Goal: Information Seeking & Learning: Find specific fact

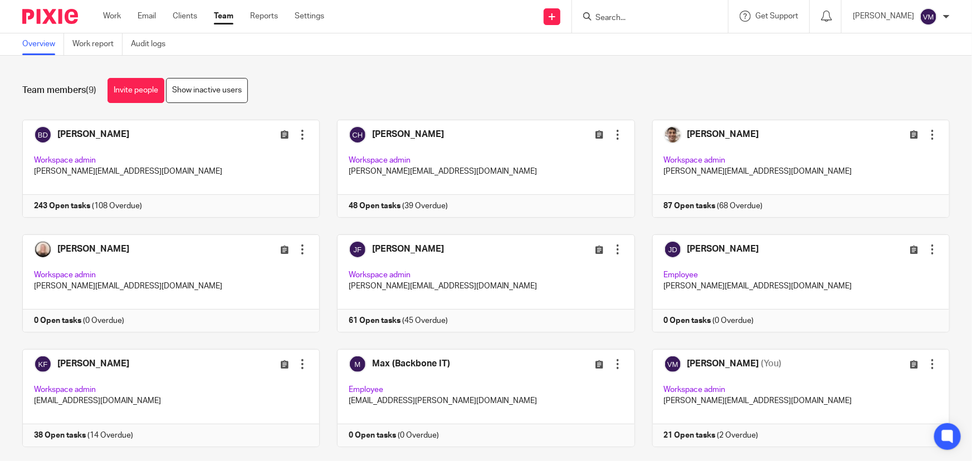
click at [656, 14] on input "Search" at bounding box center [644, 18] width 100 height 10
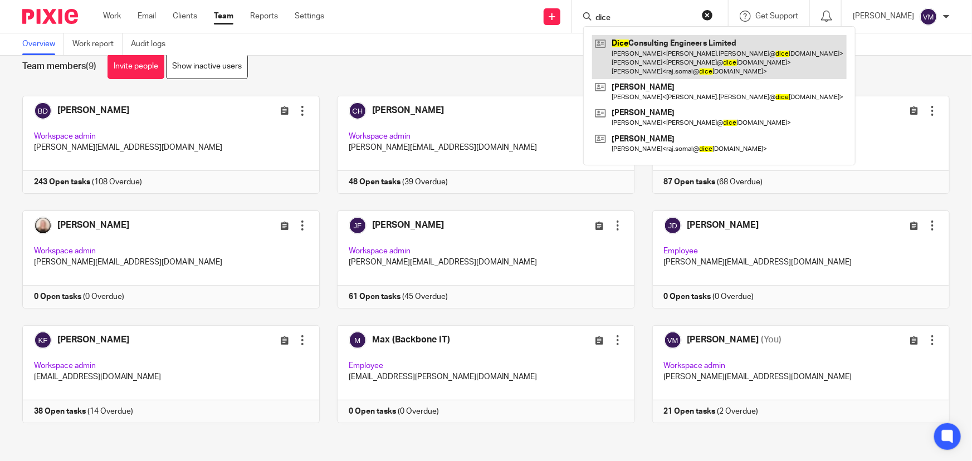
type input "dice"
click at [673, 40] on link at bounding box center [719, 57] width 255 height 44
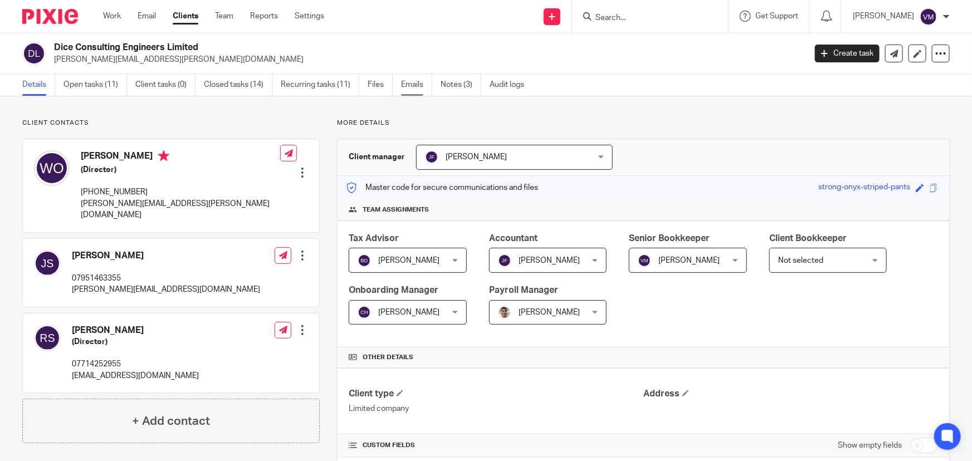
click at [422, 86] on link "Emails" at bounding box center [416, 85] width 31 height 22
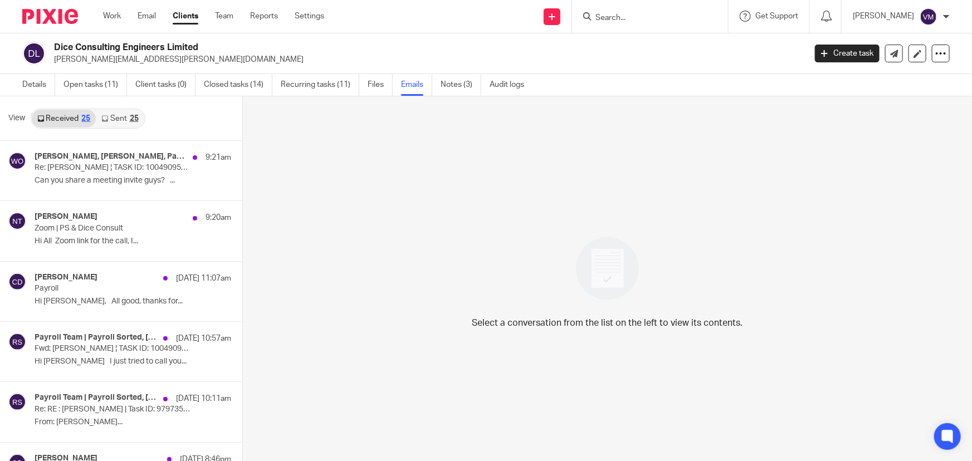
click at [119, 117] on link "Sent 25" at bounding box center [120, 119] width 48 height 18
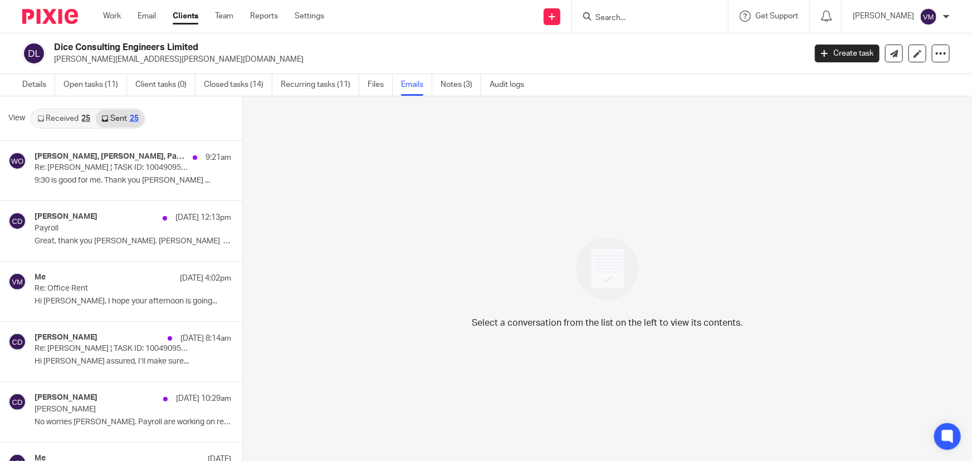
scroll to position [1, 0]
click at [67, 119] on link "Received 25" at bounding box center [64, 118] width 64 height 18
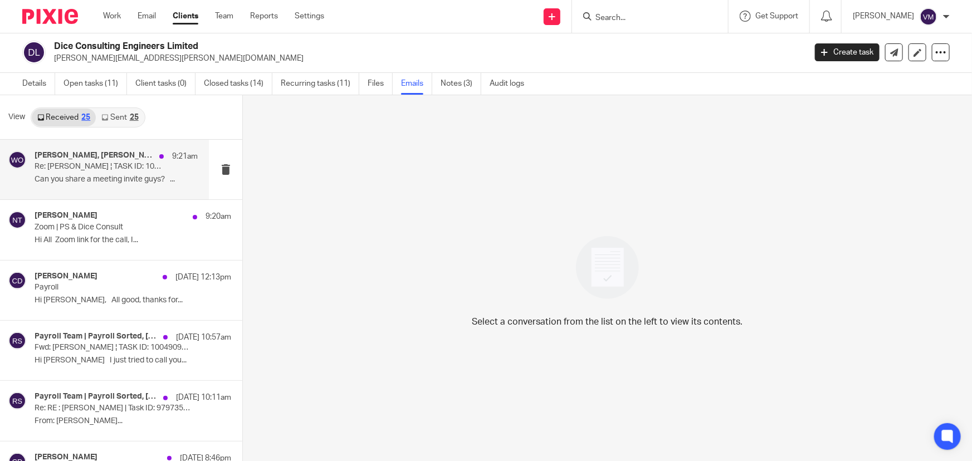
click at [81, 164] on p "Re: Jon Svikis ¦ TASK ID: 10049095318" at bounding box center [100, 166] width 131 height 9
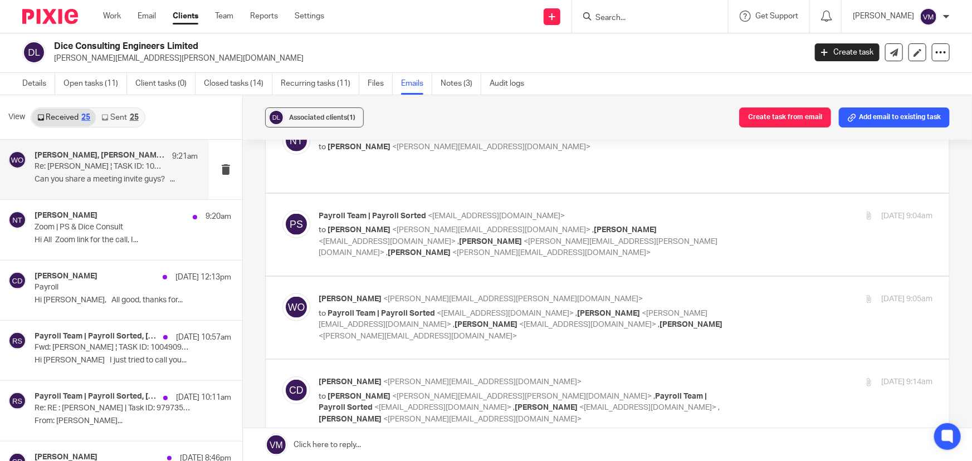
scroll to position [708, 0]
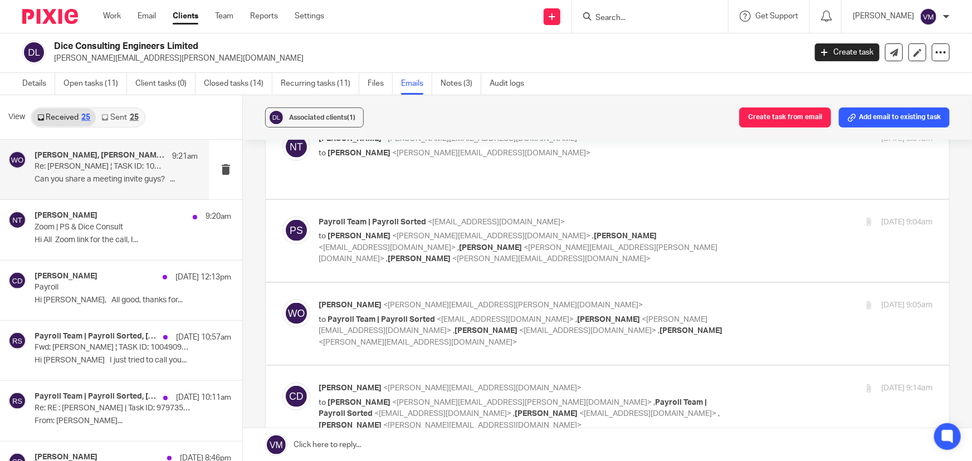
click at [682, 397] on p "to Wayne Oakes <wayne.oakes@diceconsult.co.uk> , Payroll Team | Payroll Sorted …" at bounding box center [523, 414] width 409 height 35
click at [688, 383] on p "Chris Demetriou <chris@archimediaaccounts.co.uk>" at bounding box center [523, 389] width 409 height 12
checkbox input "false"
click at [728, 300] on div "18 Sep 2025 9:05am" at bounding box center [830, 306] width 204 height 12
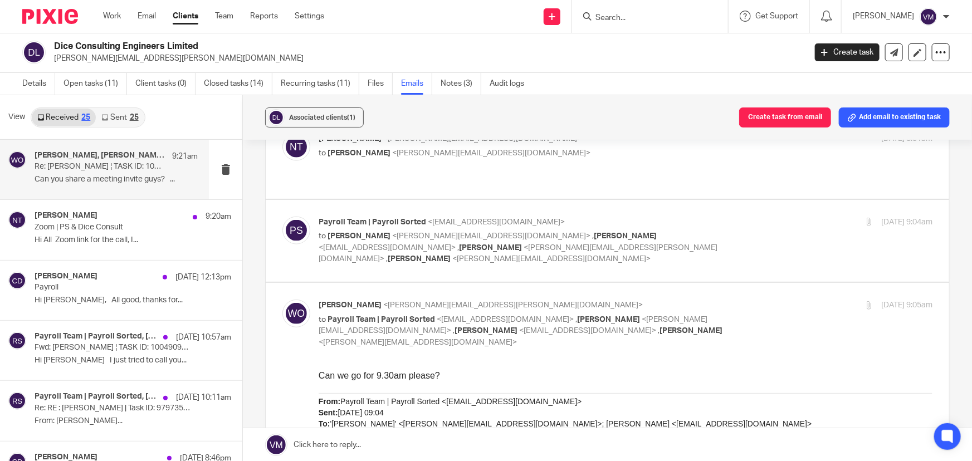
click at [728, 300] on div "18 Sep 2025 9:05am" at bounding box center [830, 306] width 204 height 12
checkbox input "false"
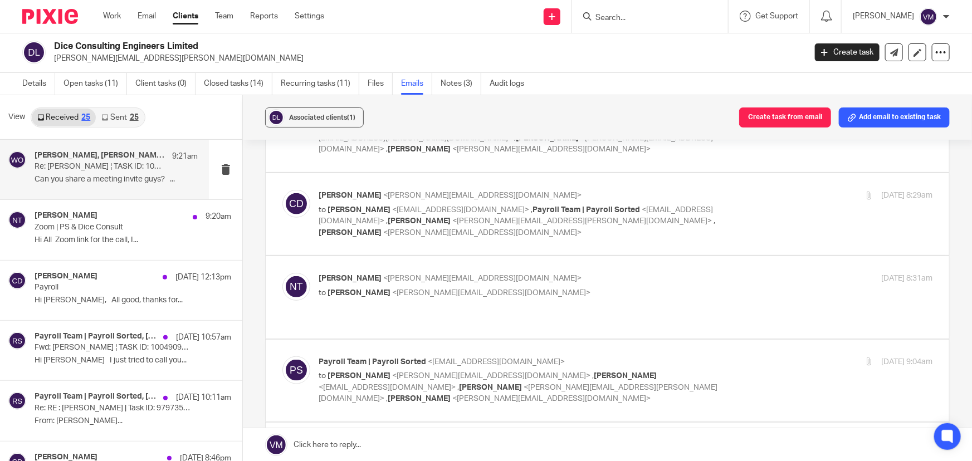
scroll to position [557, 0]
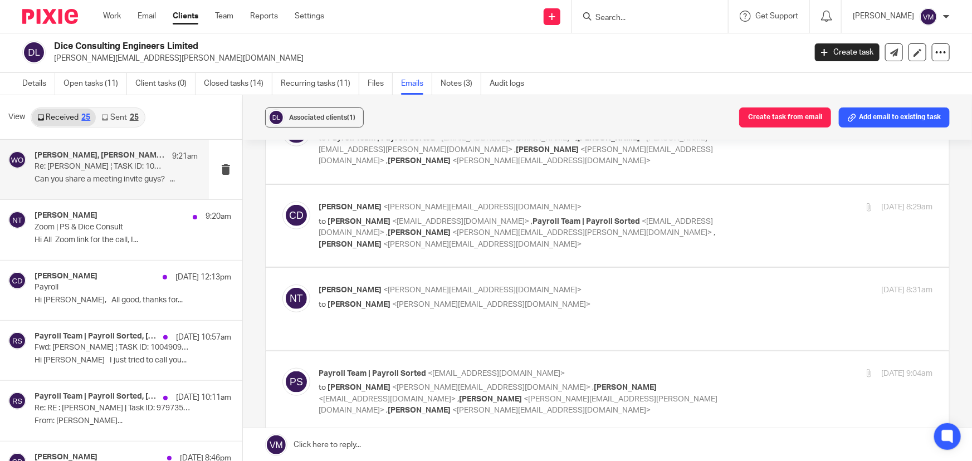
click at [703, 285] on p "Natalie Tipper <natalie@payrollsorted.com>" at bounding box center [523, 291] width 409 height 12
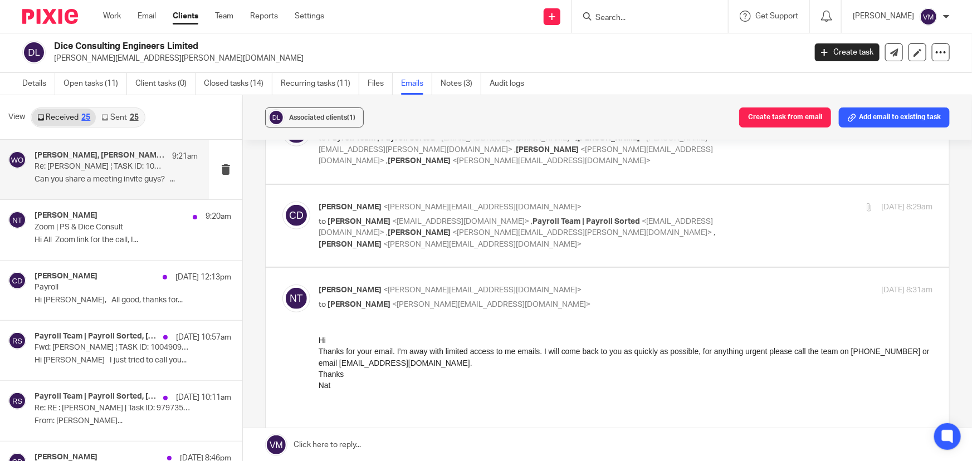
scroll to position [0, 0]
click at [703, 285] on p "Natalie Tipper <natalie@payrollsorted.com>" at bounding box center [523, 291] width 409 height 12
checkbox input "false"
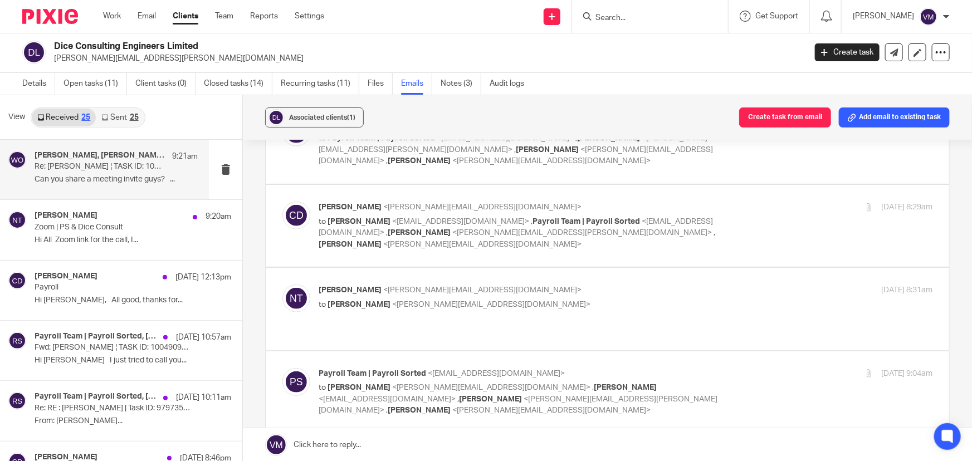
click at [751, 368] on div "Payroll Team | Payroll Sorted <payroll@payrollsorted.com> to Chris Demetriou <c…" at bounding box center [626, 392] width 614 height 48
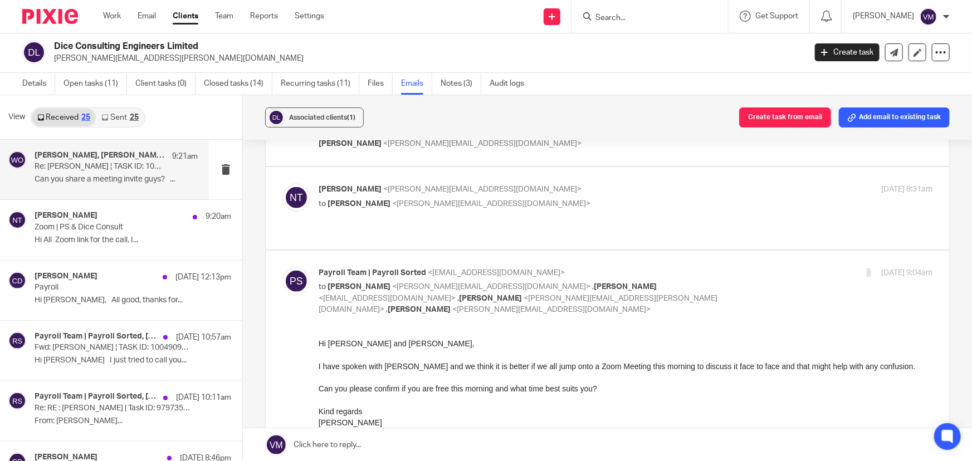
scroll to position [607, 0]
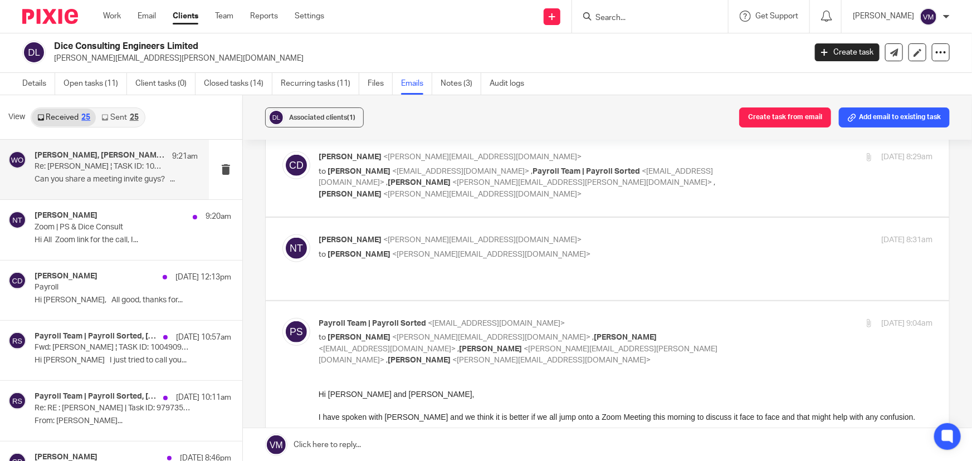
click at [750, 318] on div "18 Sep 2025 9:04am" at bounding box center [830, 324] width 204 height 12
checkbox input "false"
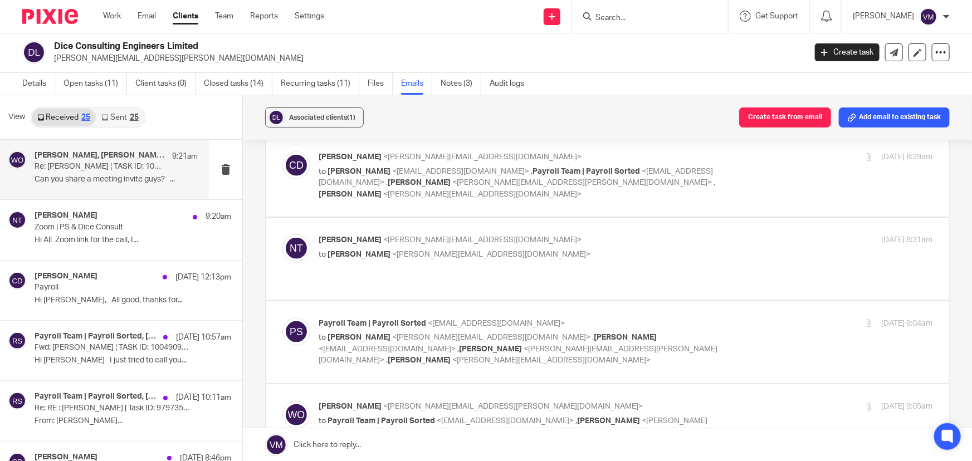
click at [744, 401] on div "18 Sep 2025 9:05am" at bounding box center [830, 407] width 204 height 12
checkbox input "false"
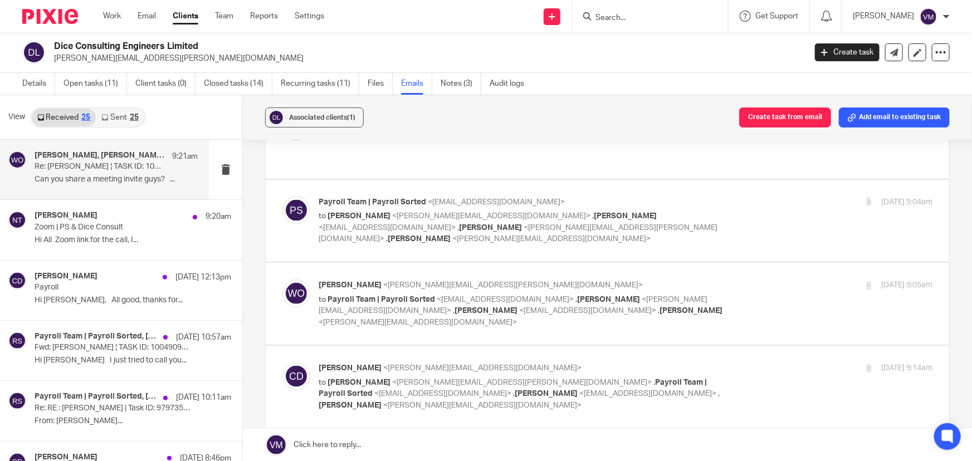
scroll to position [759, 0]
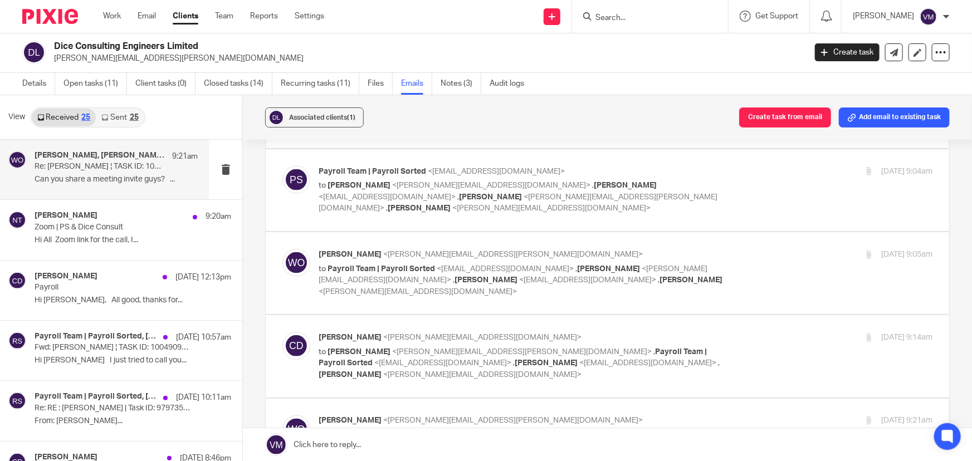
click at [720, 332] on div "Chris Demetriou <chris@archimediaaccounts.co.uk> to Wayne Oakes <wayne.oakes@di…" at bounding box center [626, 356] width 614 height 48
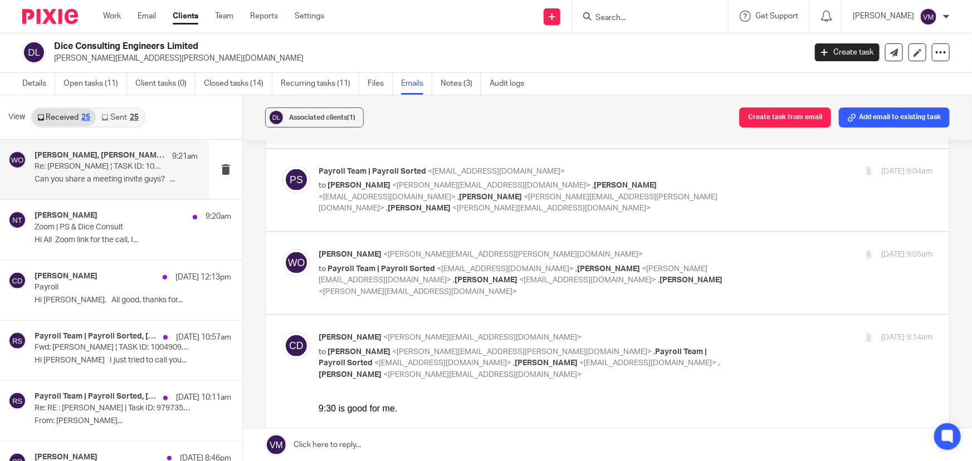
scroll to position [0, 0]
click at [720, 332] on div "Chris Demetriou <chris@archimediaaccounts.co.uk> to Wayne Oakes <wayne.oakes@di…" at bounding box center [626, 356] width 614 height 48
checkbox input "false"
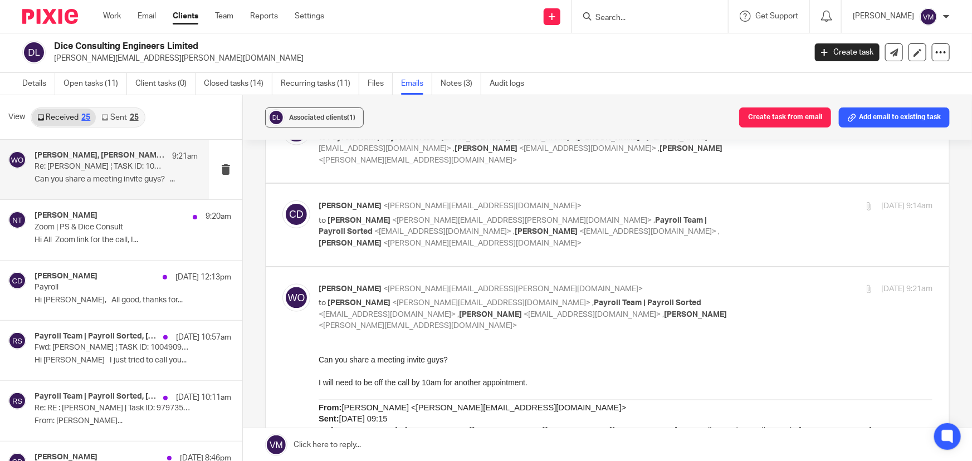
scroll to position [911, 0]
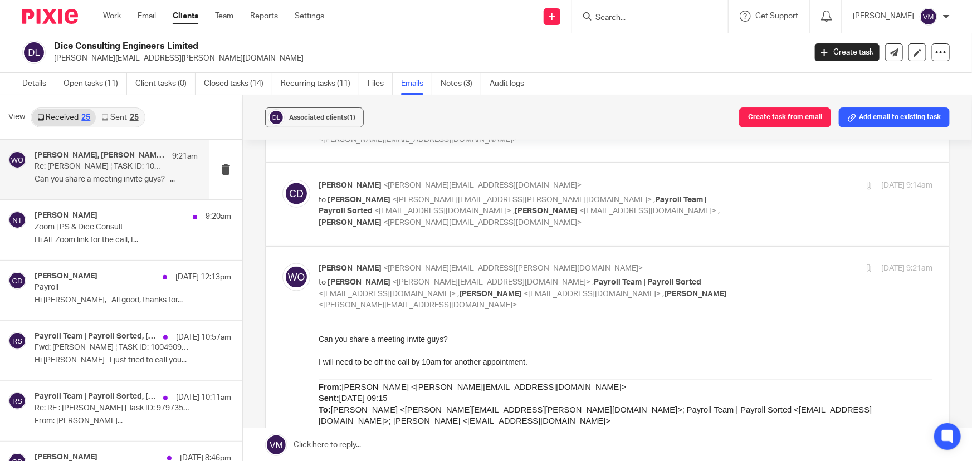
click at [707, 263] on p "Wayne Oakes <wayne.oakes@diceconsult.co.uk>" at bounding box center [523, 269] width 409 height 12
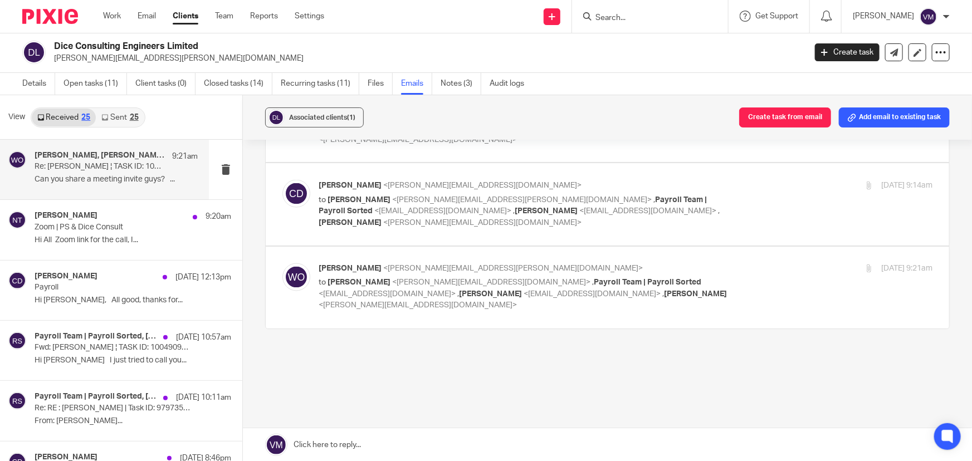
scroll to position [842, 0]
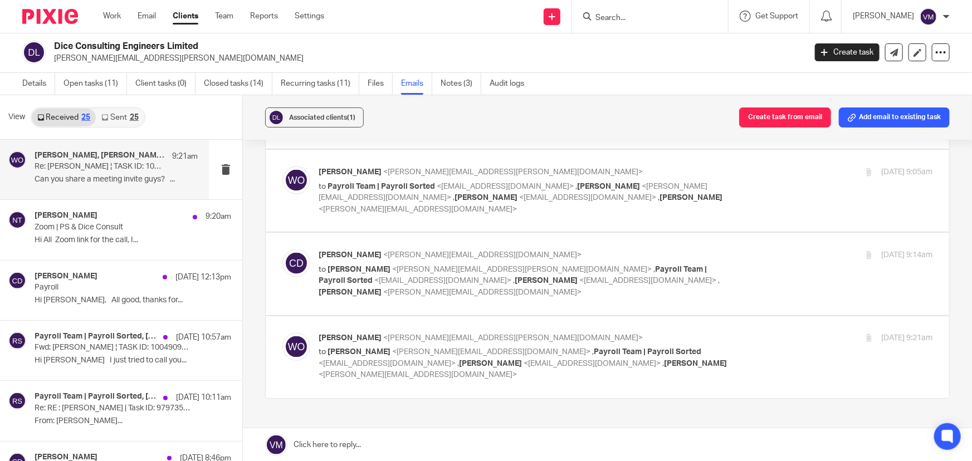
click at [728, 333] on div "18 Sep 2025 9:21am" at bounding box center [830, 339] width 204 height 12
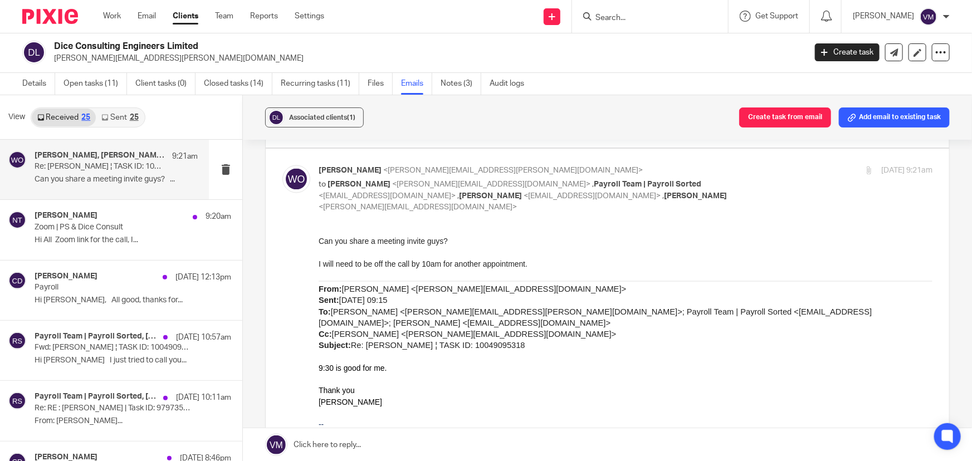
scroll to position [1013, 0]
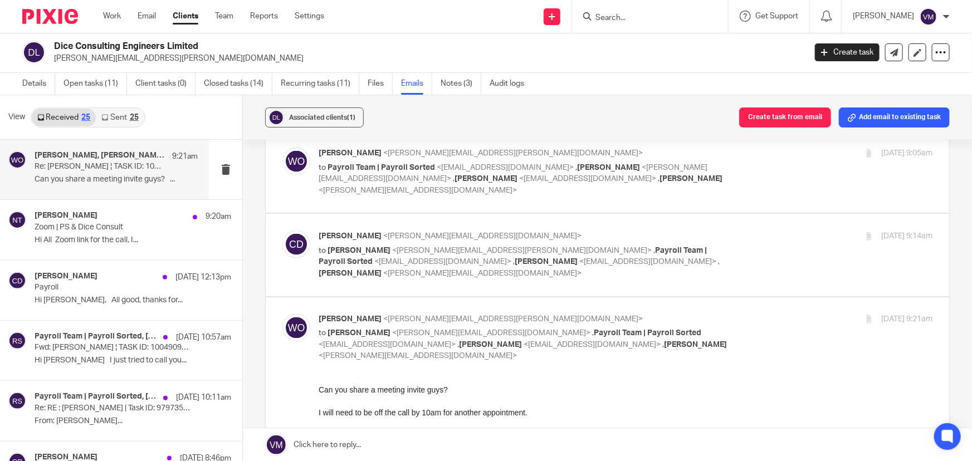
click at [282, 314] on input "checkbox" at bounding box center [282, 314] width 1 height 1
checkbox input "false"
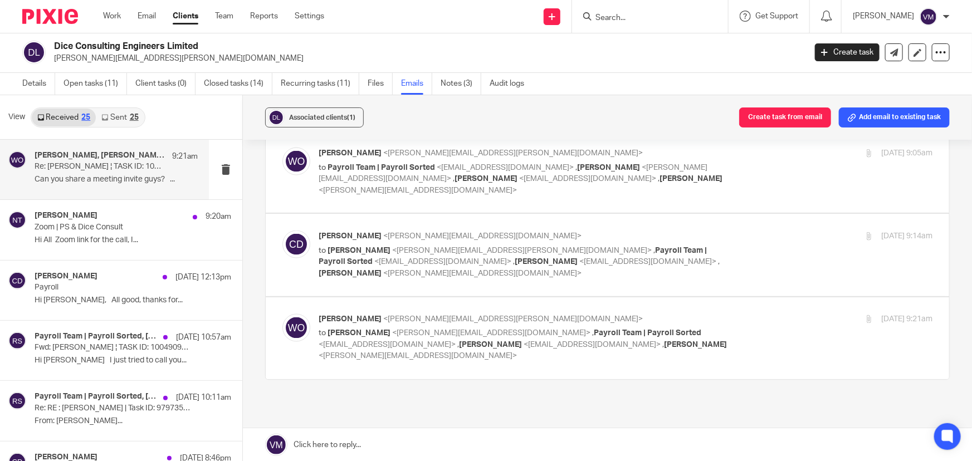
scroll to position [842, 0]
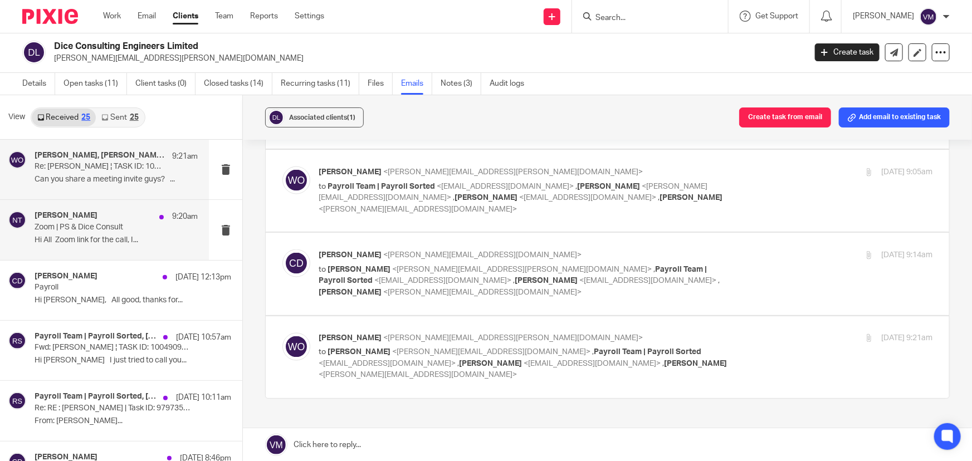
click at [73, 228] on p "Zoom | PS & Dice Consult" at bounding box center [100, 227] width 131 height 9
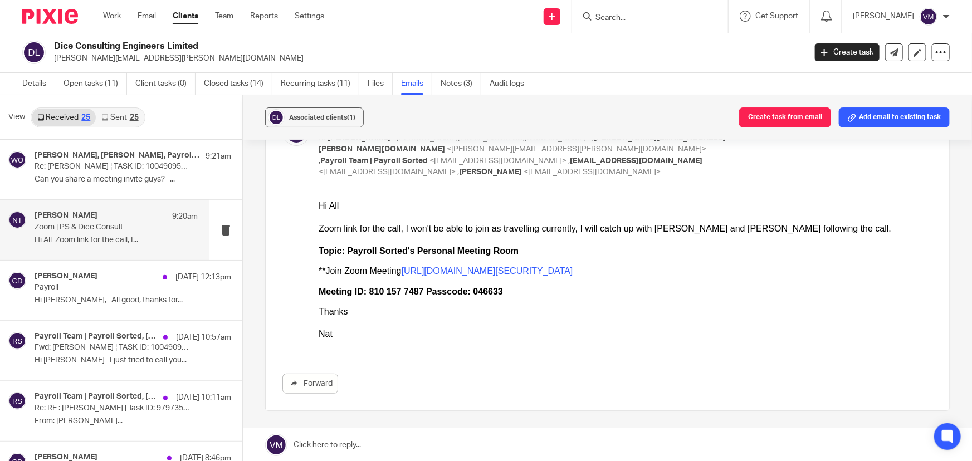
scroll to position [101, 0]
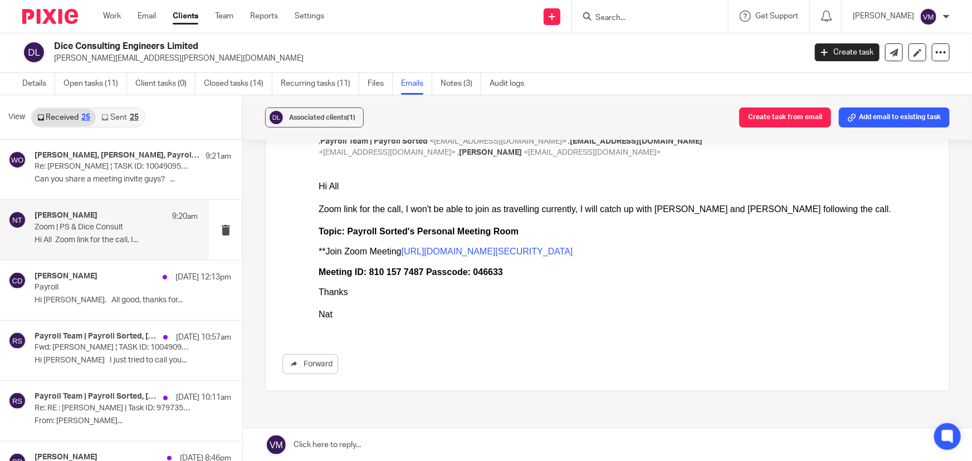
click at [130, 117] on div "25" at bounding box center [134, 118] width 9 height 8
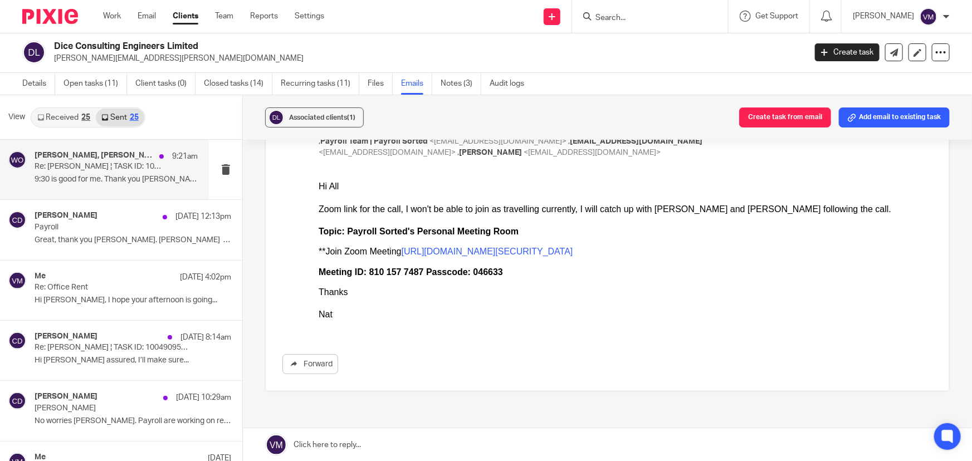
scroll to position [0, 0]
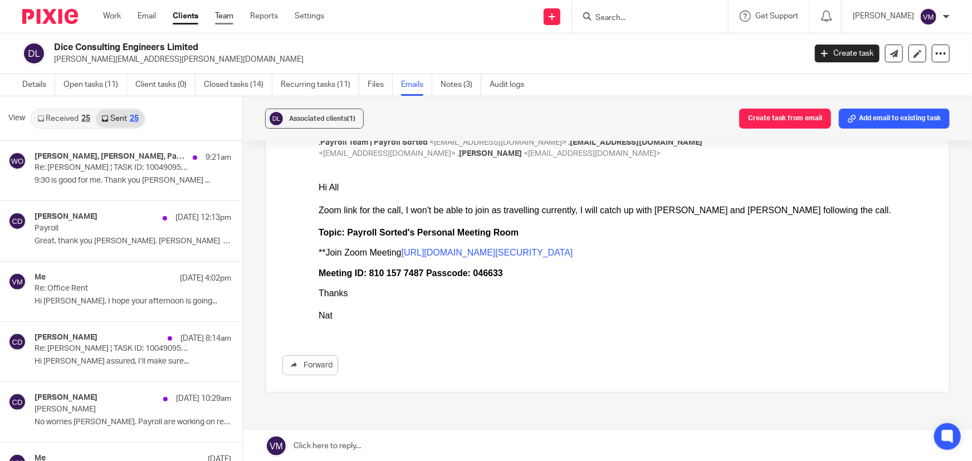
click at [224, 13] on link "Team" at bounding box center [224, 16] width 18 height 11
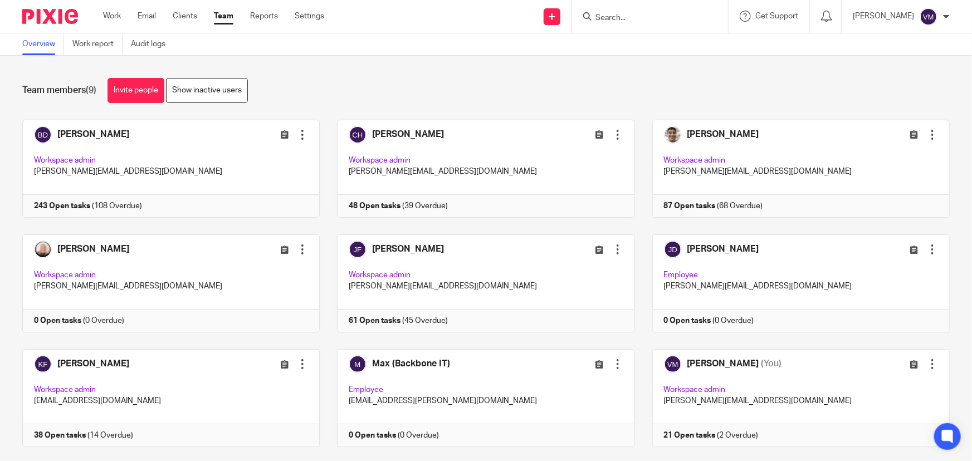
click at [618, 17] on input "Search" at bounding box center [644, 18] width 100 height 10
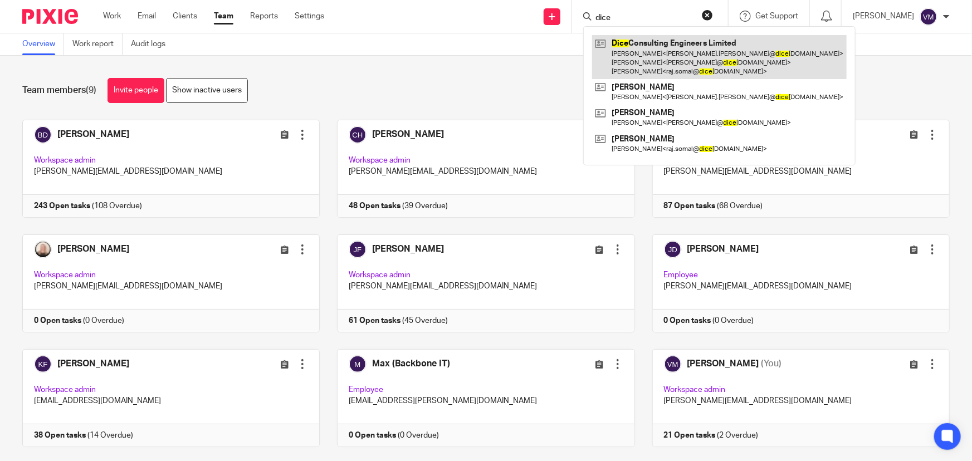
type input "dice"
click at [659, 47] on link at bounding box center [719, 57] width 255 height 44
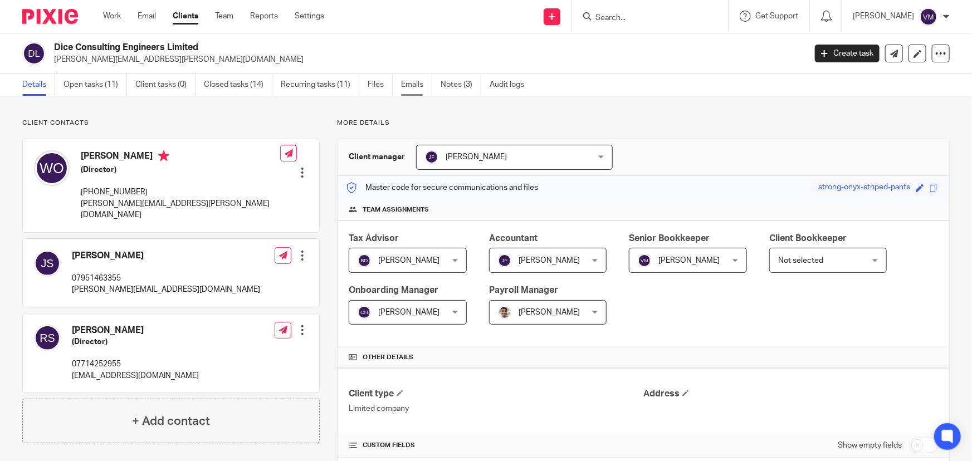
click at [412, 77] on link "Emails" at bounding box center [416, 85] width 31 height 22
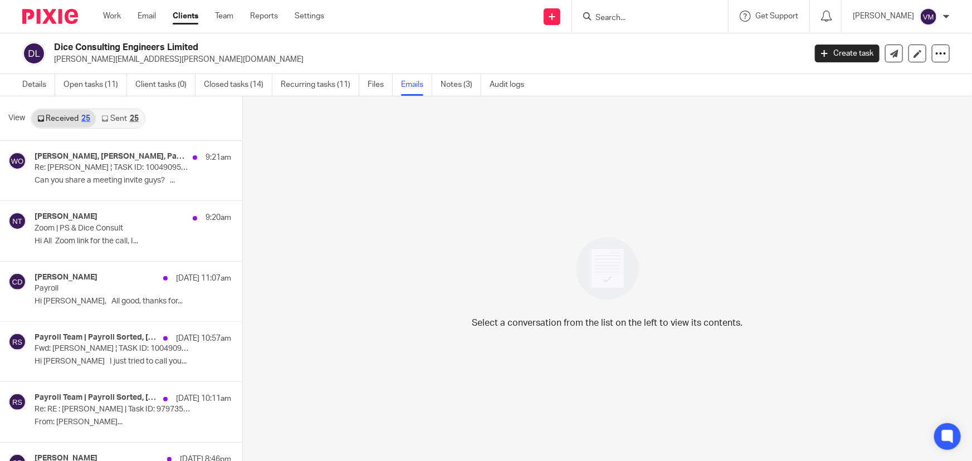
click at [120, 122] on link "Sent 25" at bounding box center [120, 119] width 48 height 18
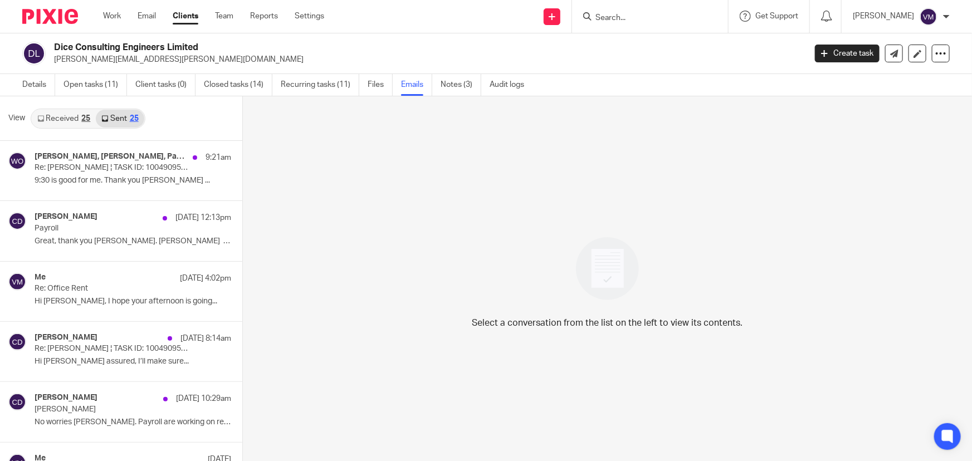
scroll to position [1, 0]
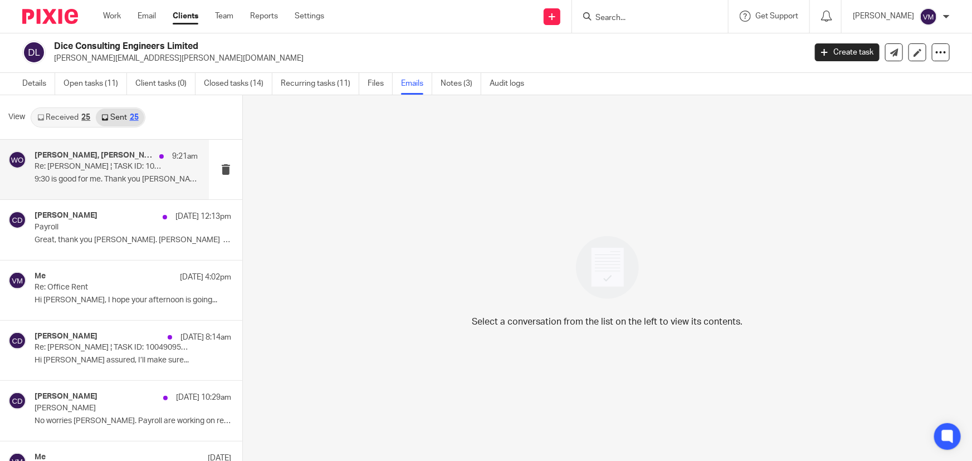
click at [110, 158] on h4 "[PERSON_NAME], [PERSON_NAME], Payroll Team | Payroll Sorted, [PERSON_NAME], [PE…" at bounding box center [94, 155] width 119 height 9
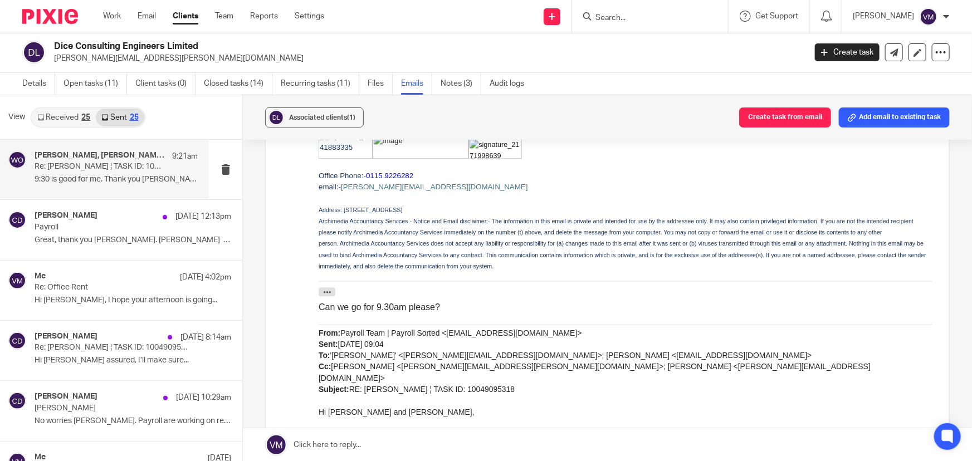
scroll to position [1468, 0]
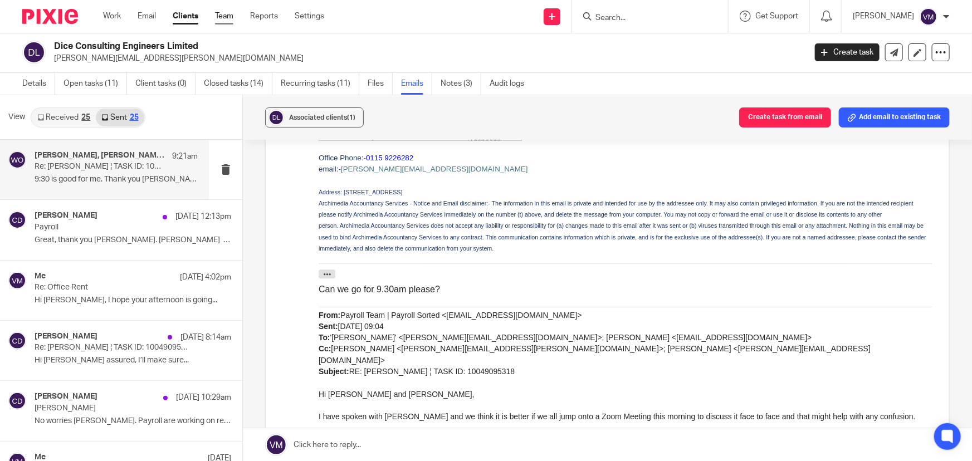
click at [222, 16] on link "Team" at bounding box center [224, 16] width 18 height 11
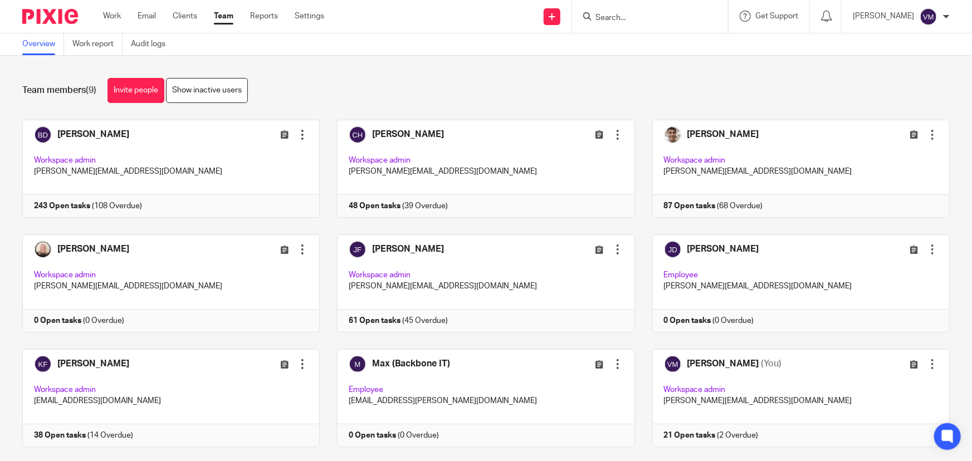
click at [618, 18] on input "Search" at bounding box center [644, 18] width 100 height 10
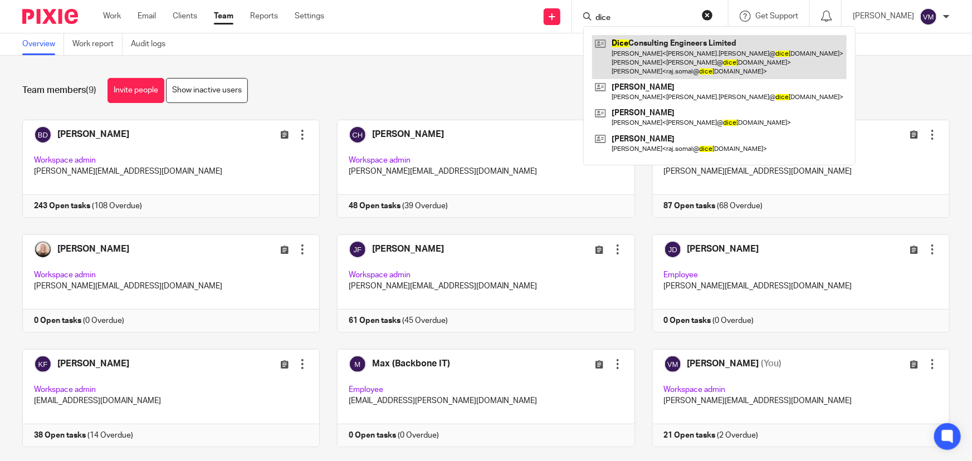
type input "dice"
click at [647, 48] on link at bounding box center [719, 57] width 255 height 44
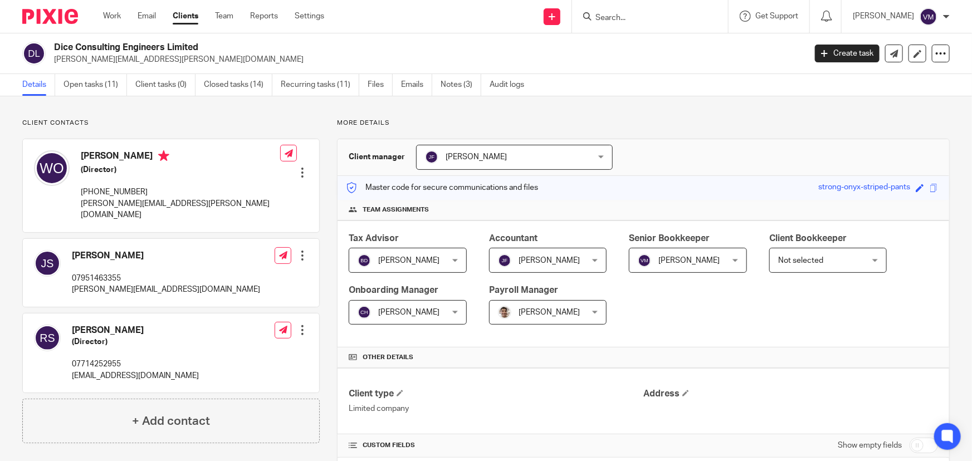
click at [421, 84] on link "Emails" at bounding box center [416, 85] width 31 height 22
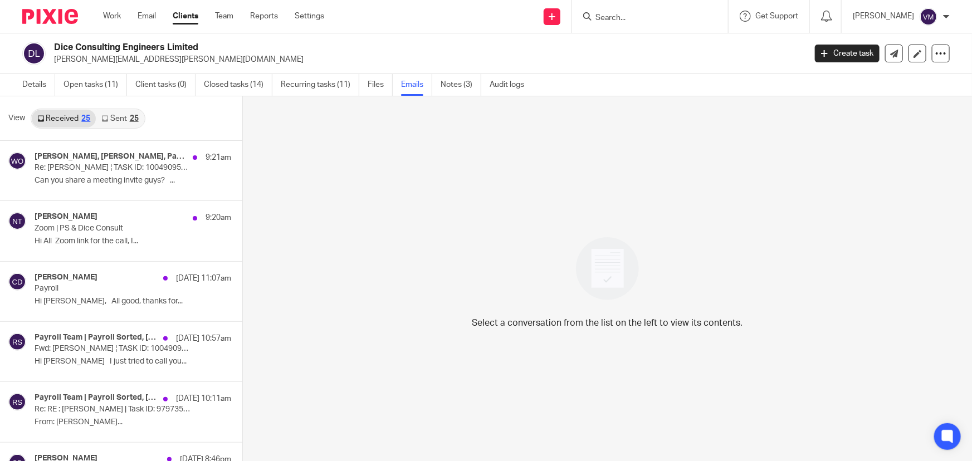
click at [117, 118] on link "Sent 25" at bounding box center [120, 119] width 48 height 18
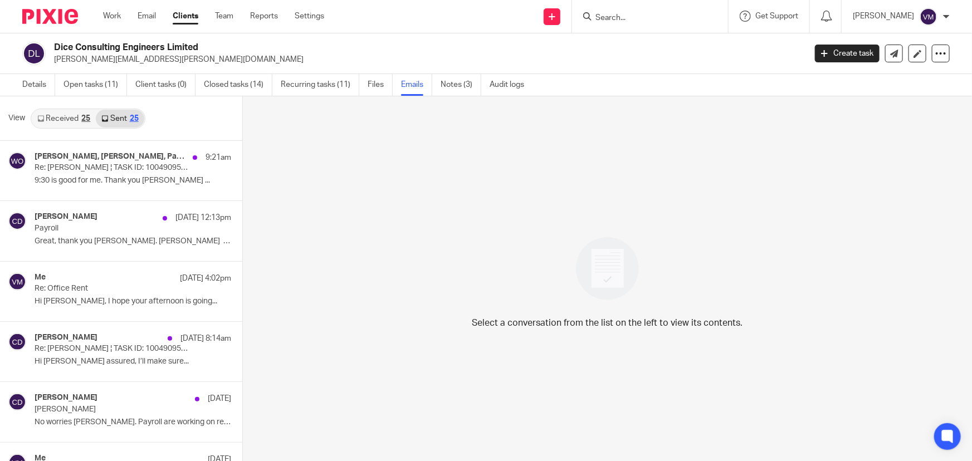
scroll to position [1, 0]
click at [233, 12] on link "Team" at bounding box center [224, 16] width 18 height 11
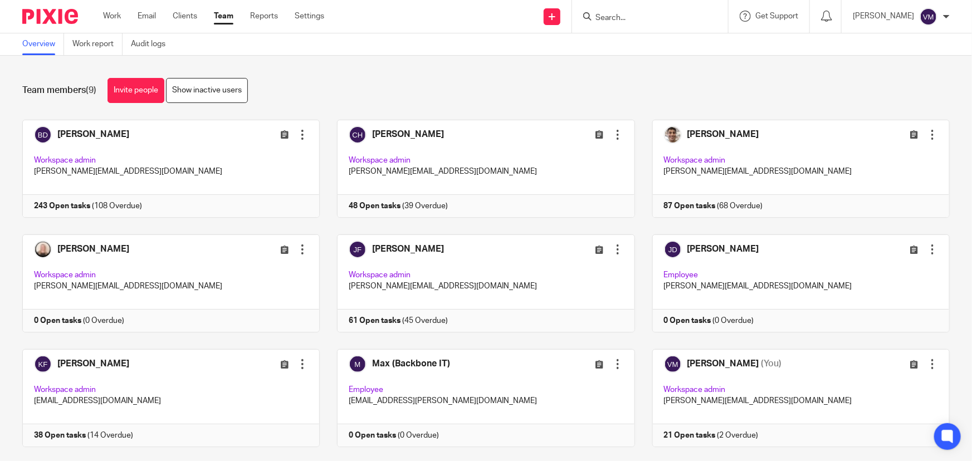
click at [609, 21] on input "Search" at bounding box center [644, 18] width 100 height 10
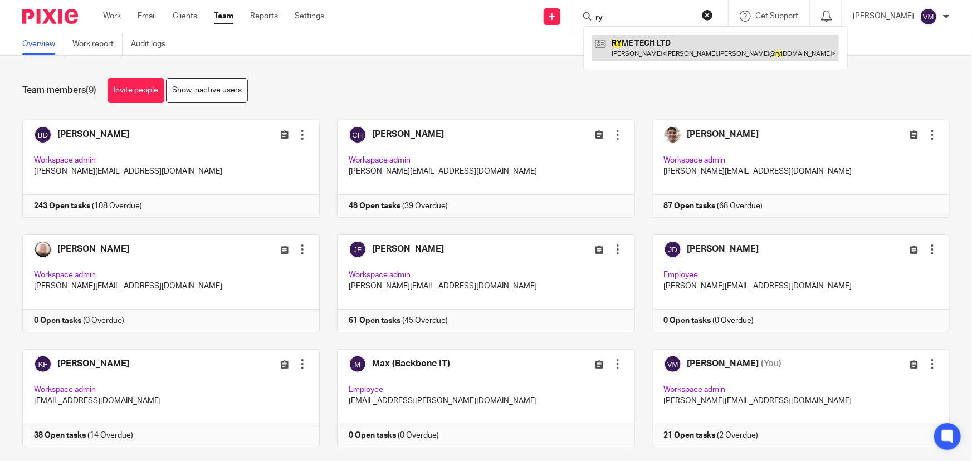
type input "ry"
click at [663, 57] on link at bounding box center [715, 48] width 247 height 26
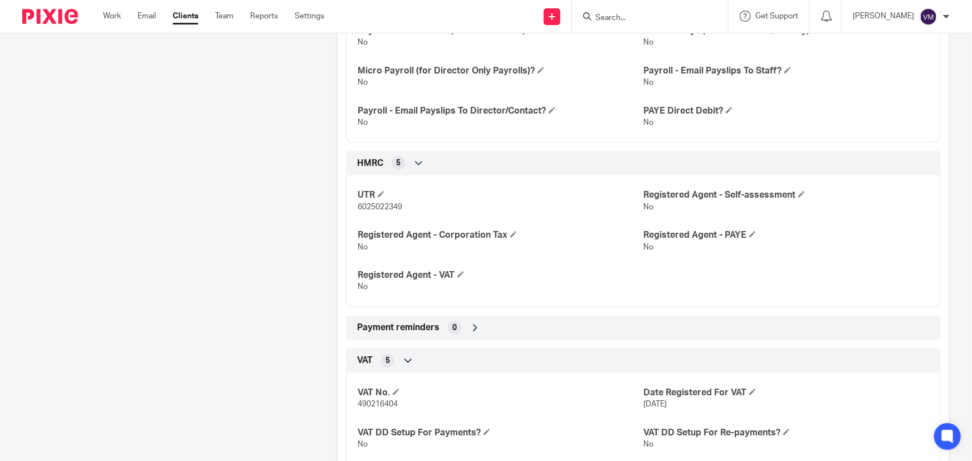
scroll to position [759, 0]
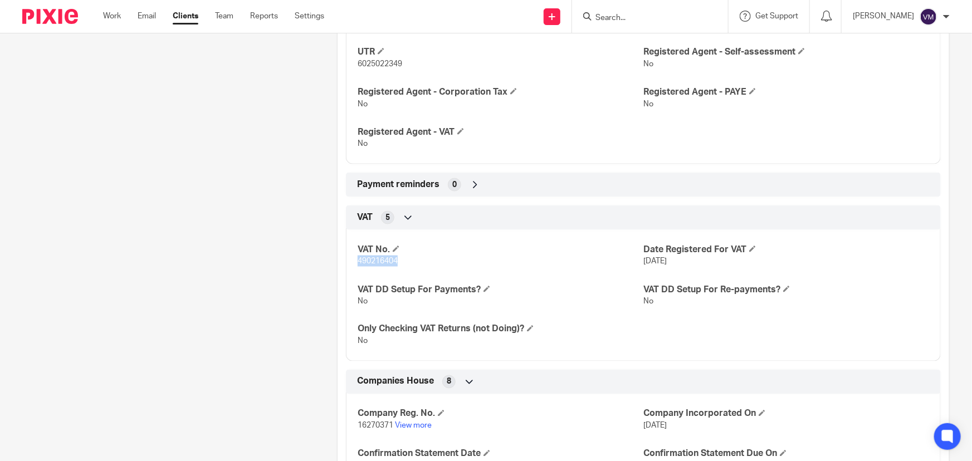
drag, startPoint x: 400, startPoint y: 263, endPoint x: 356, endPoint y: 263, distance: 44.0
click at [358, 263] on p "490216404" at bounding box center [501, 261] width 286 height 11
copy span "490216404"
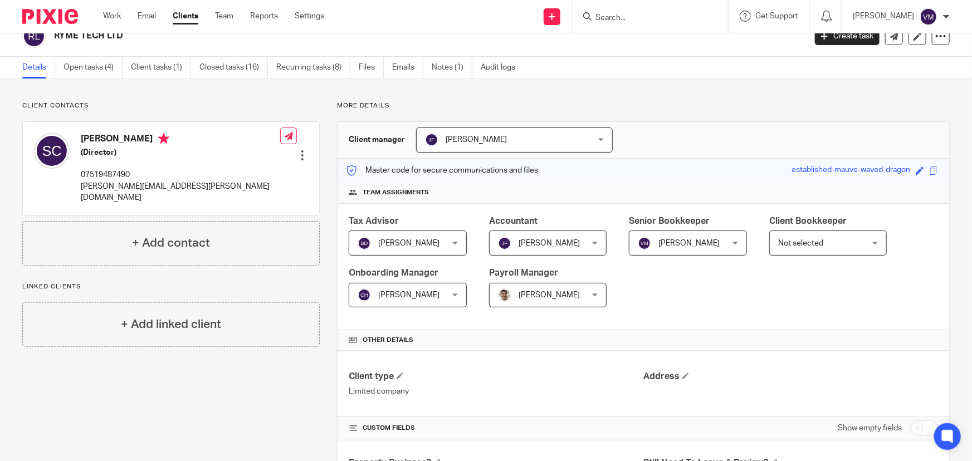
scroll to position [0, 0]
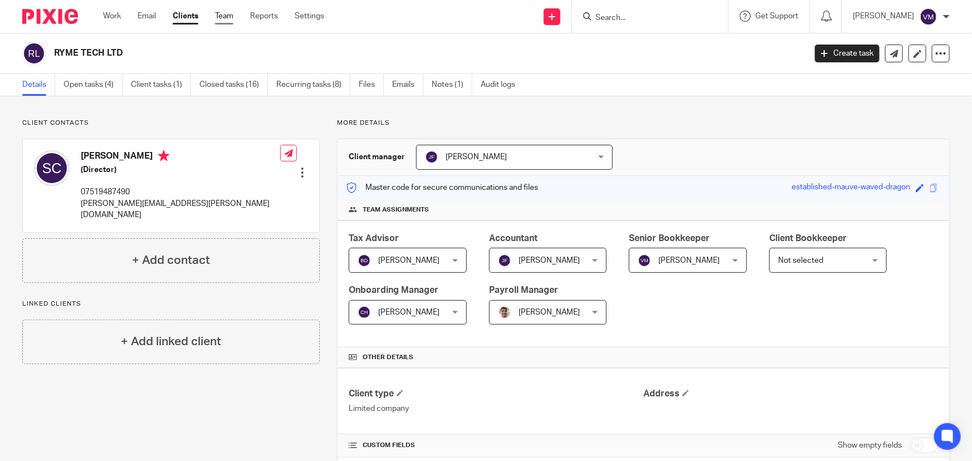
click at [223, 19] on link "Team" at bounding box center [224, 16] width 18 height 11
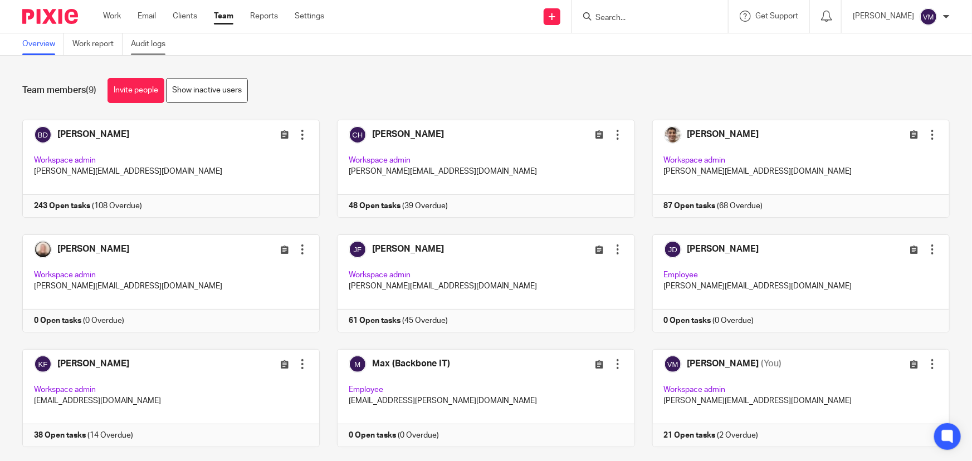
click at [159, 45] on link "Audit logs" at bounding box center [152, 44] width 43 height 22
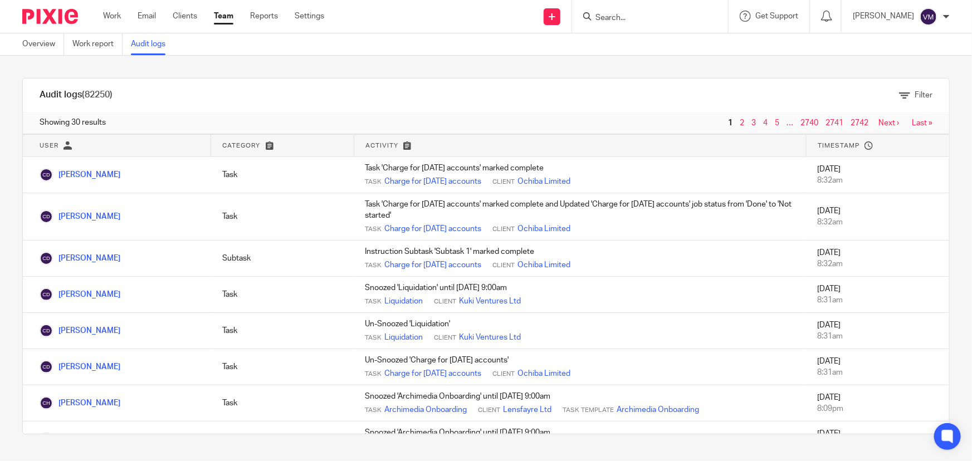
click at [677, 21] on input "Search" at bounding box center [644, 18] width 100 height 10
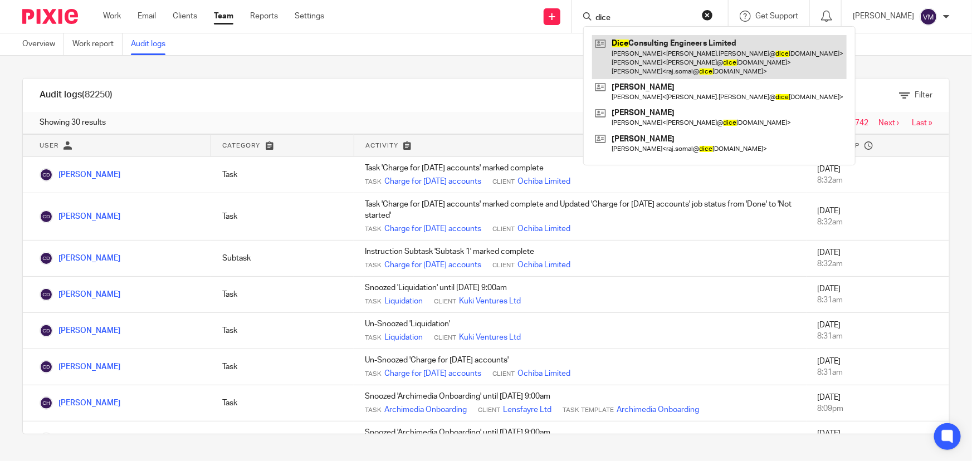
type input "dice"
click at [674, 50] on link at bounding box center [719, 57] width 255 height 44
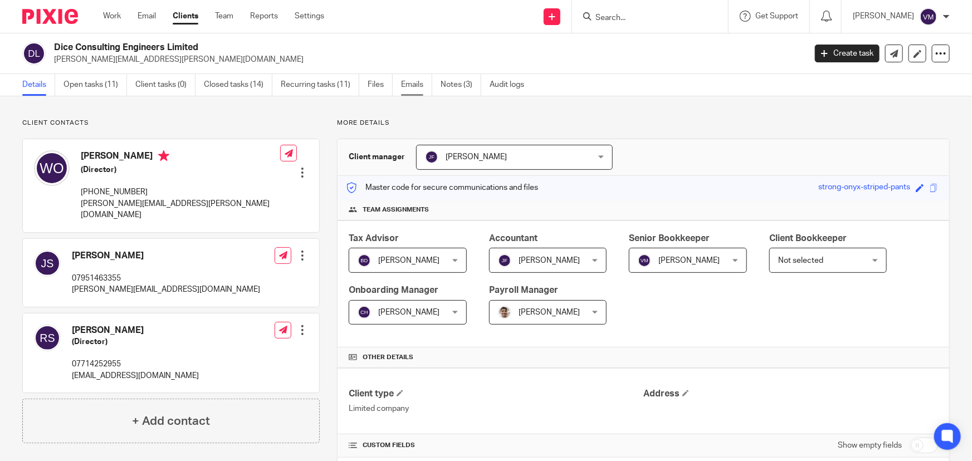
click at [420, 81] on link "Emails" at bounding box center [416, 85] width 31 height 22
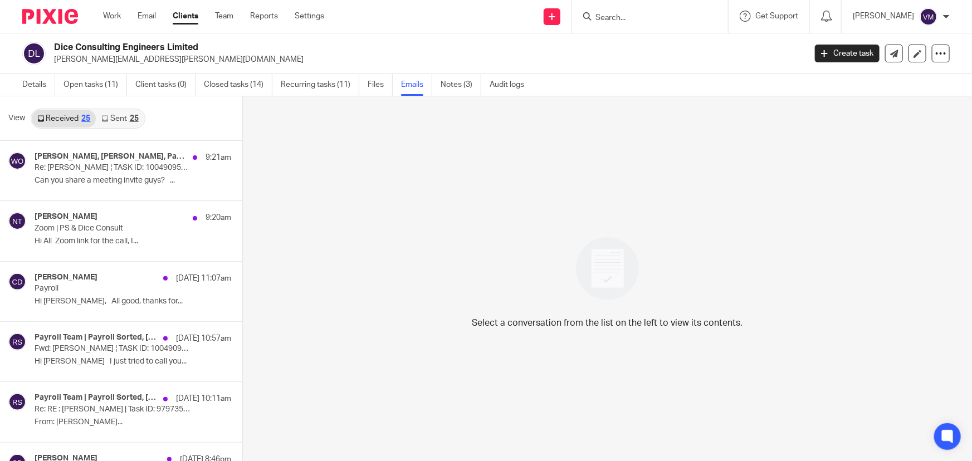
click at [126, 117] on link "Sent 25" at bounding box center [120, 119] width 48 height 18
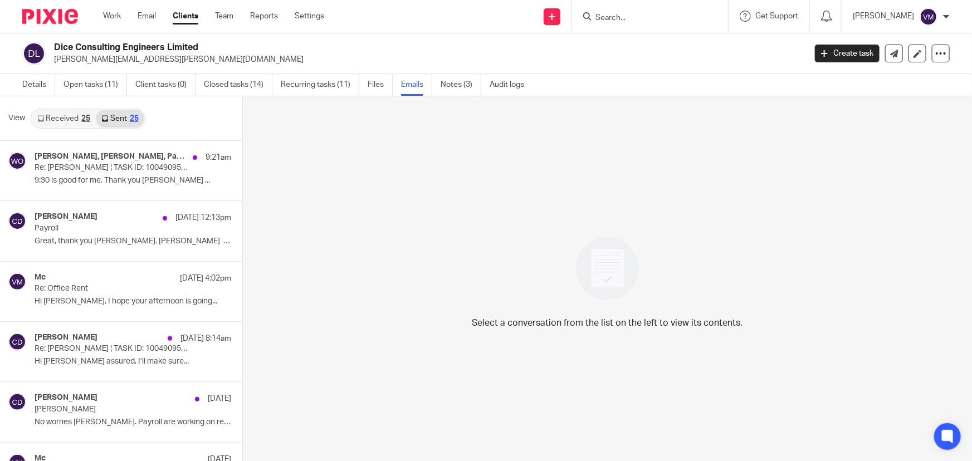
scroll to position [1, 0]
click at [233, 15] on link "Team" at bounding box center [224, 16] width 18 height 11
